Goal: Information Seeking & Learning: Learn about a topic

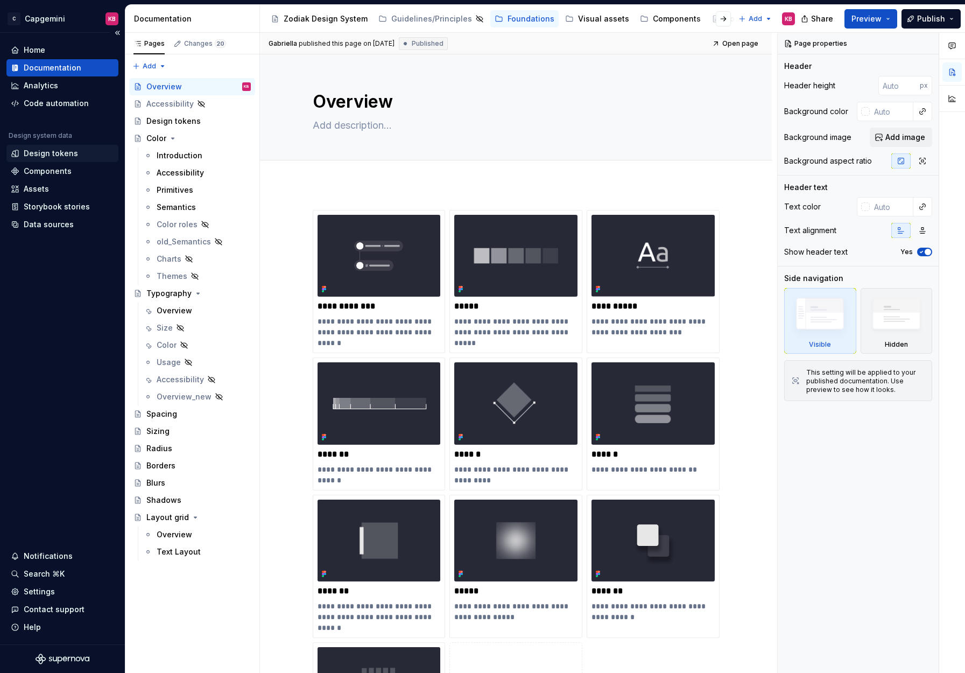
scroll to position [139, 0]
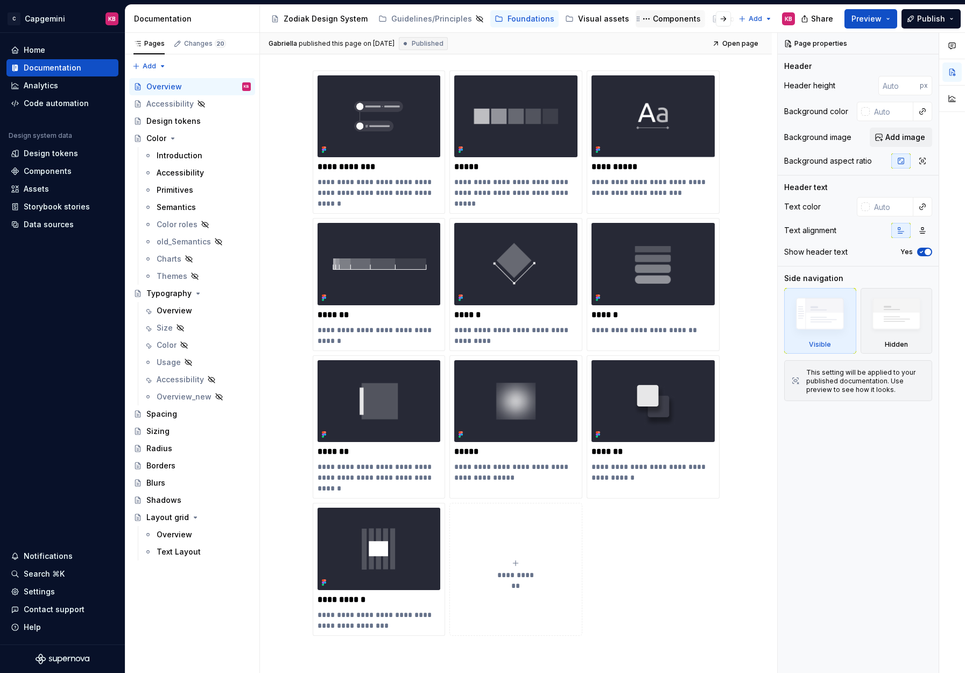
click at [653, 19] on div "Components" at bounding box center [677, 18] width 48 height 11
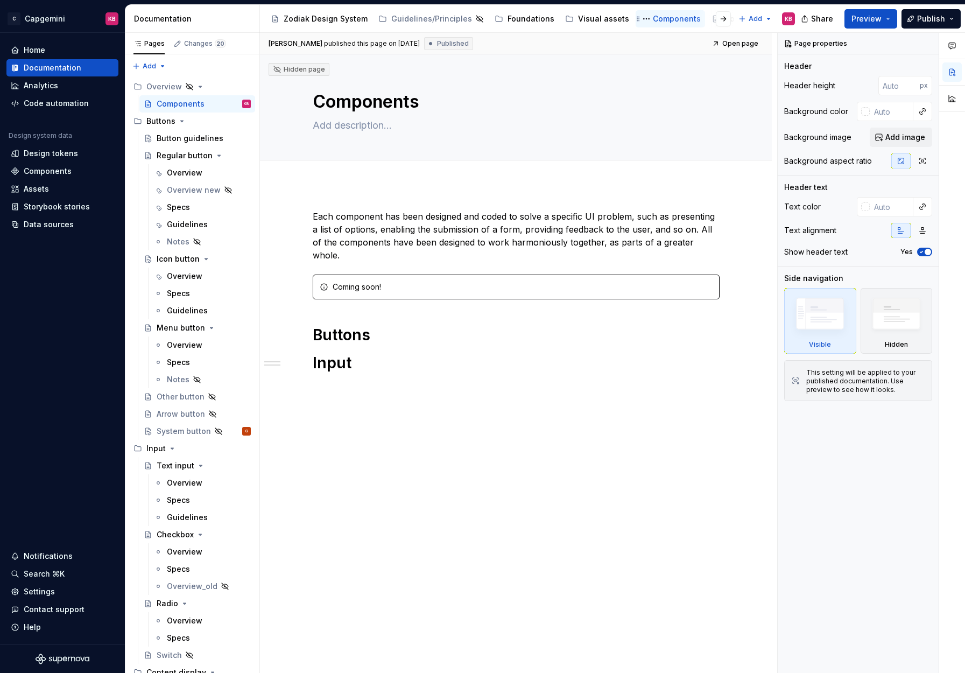
click at [653, 18] on div "Components" at bounding box center [677, 18] width 48 height 11
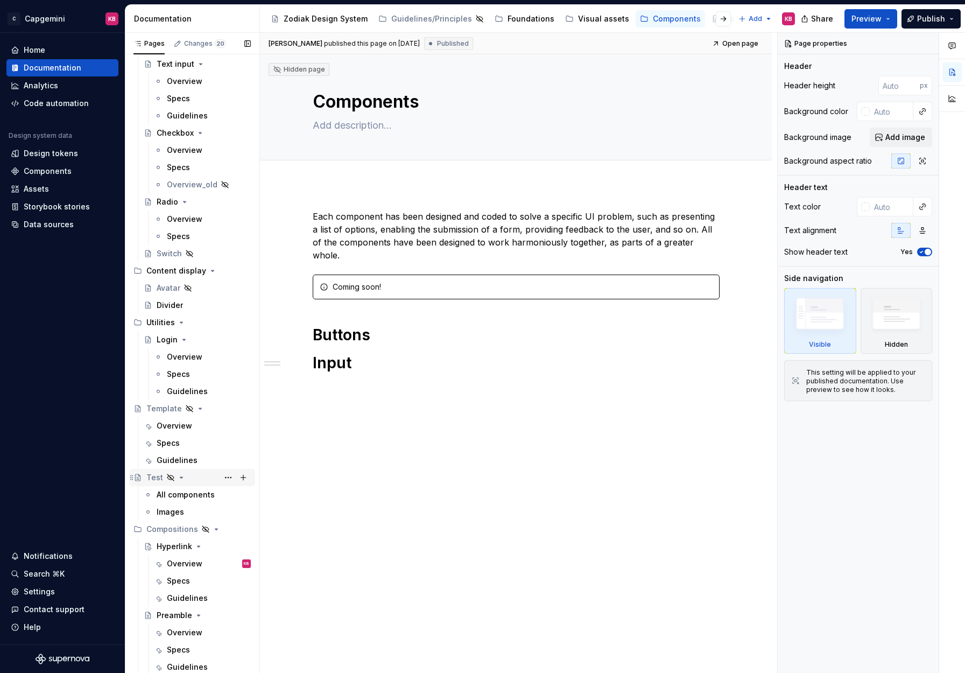
scroll to position [401, 0]
click at [177, 629] on div "Overview" at bounding box center [185, 632] width 36 height 11
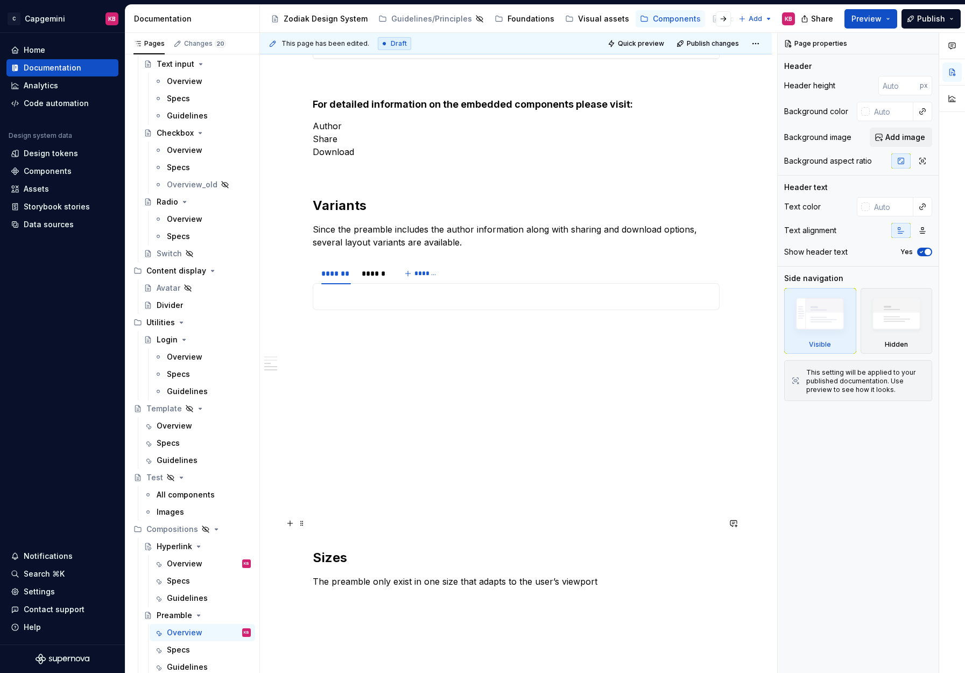
scroll to position [597, 0]
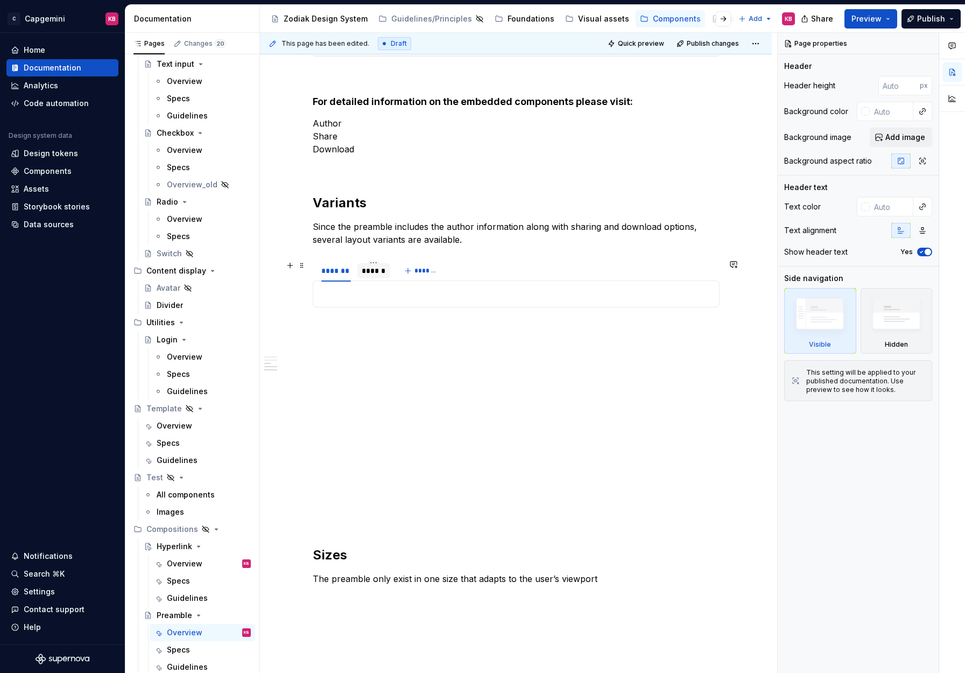
click at [375, 270] on div "******" at bounding box center [374, 270] width 24 height 11
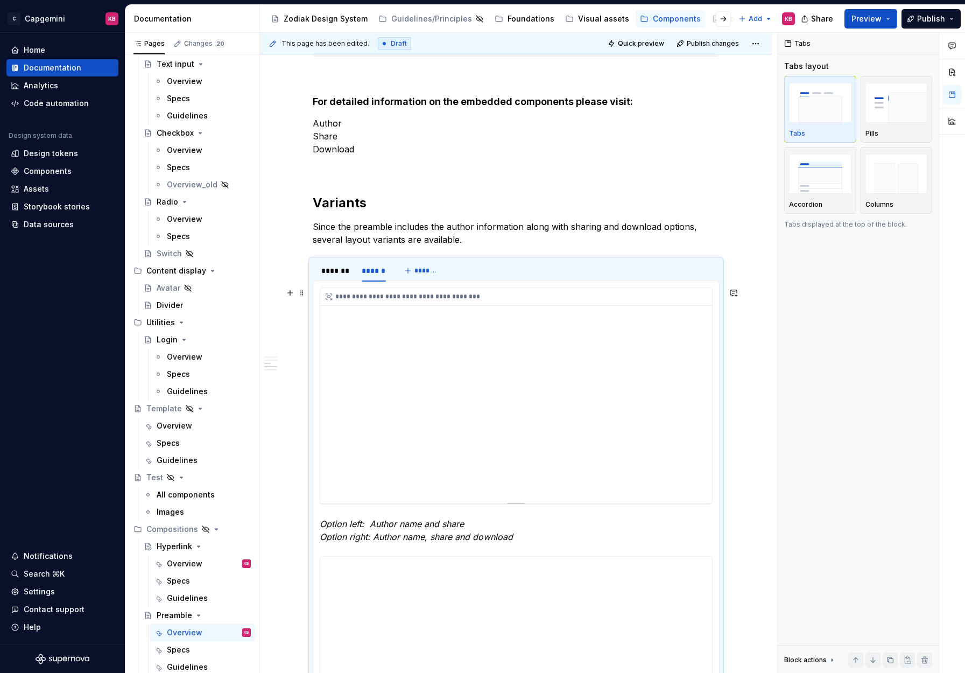
click at [426, 461] on div "**********" at bounding box center [516, 395] width 392 height 215
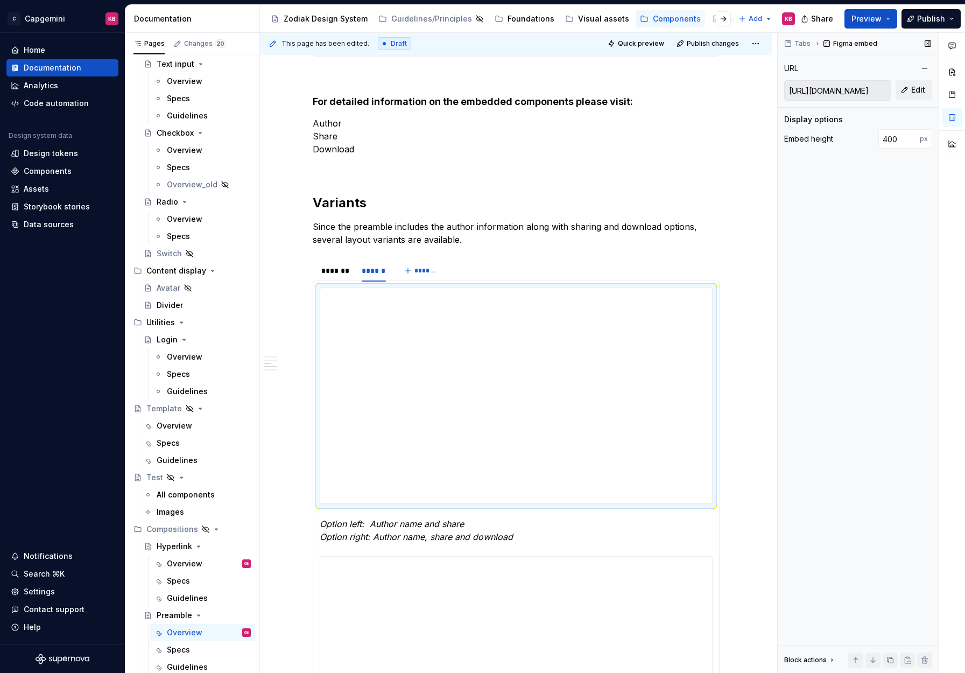
click at [781, 357] on div "Tabs Figma embed URL [URL][DOMAIN_NAME] Edit Display options Embed height 400 p…" at bounding box center [858, 353] width 161 height 640
click at [799, 345] on div "Tabs Figma embed URL [URL][DOMAIN_NAME] Edit Display options Embed height 400 p…" at bounding box center [858, 353] width 161 height 640
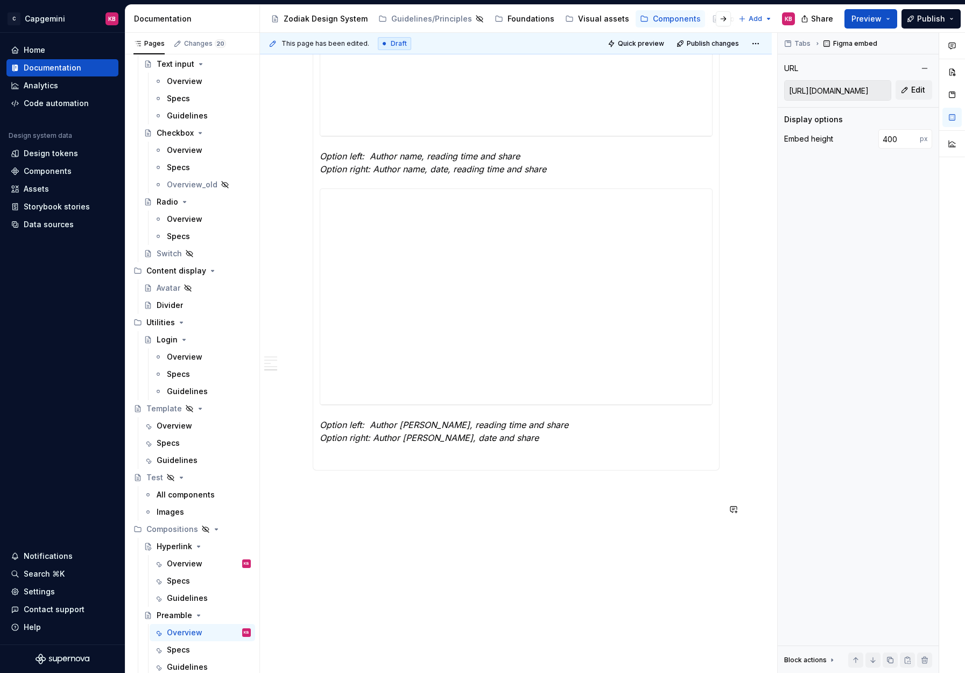
scroll to position [1587, 0]
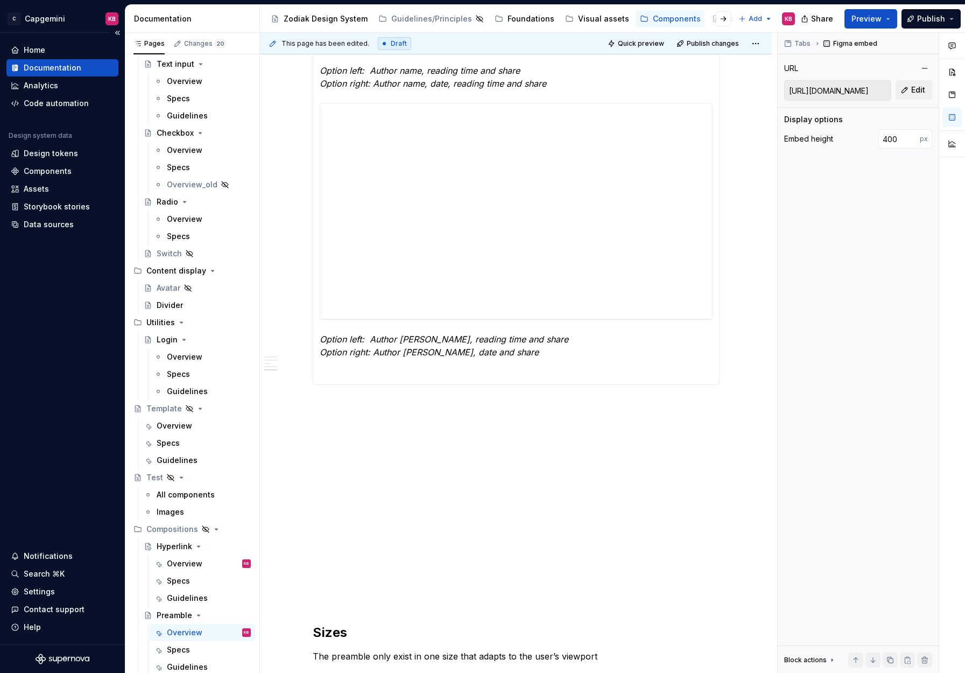
type textarea "*"
